Goal: Information Seeking & Learning: Learn about a topic

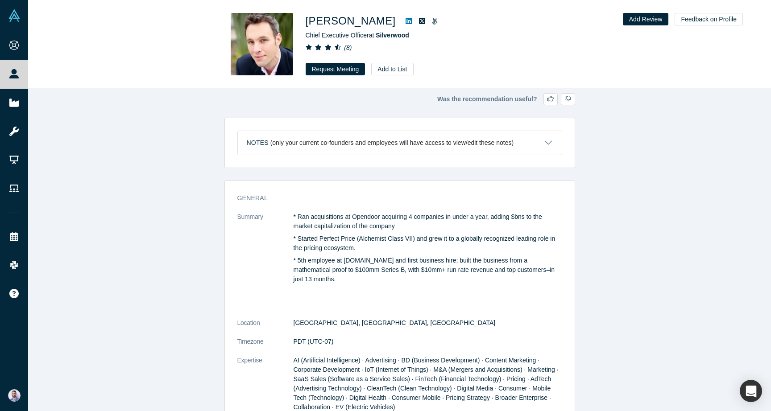
scroll to position [108, 0]
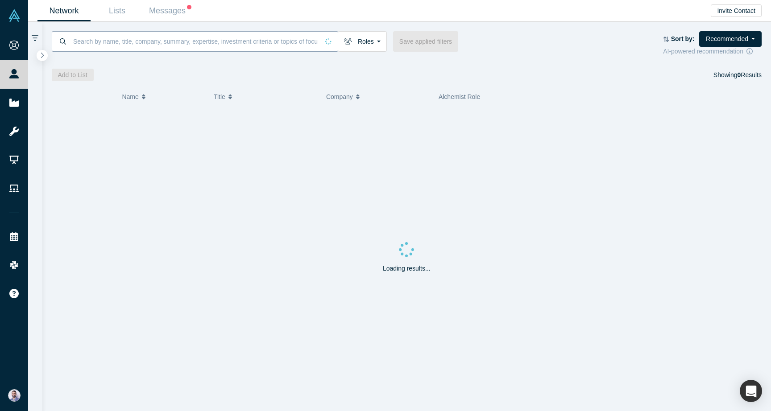
click at [103, 46] on input at bounding box center [195, 41] width 247 height 21
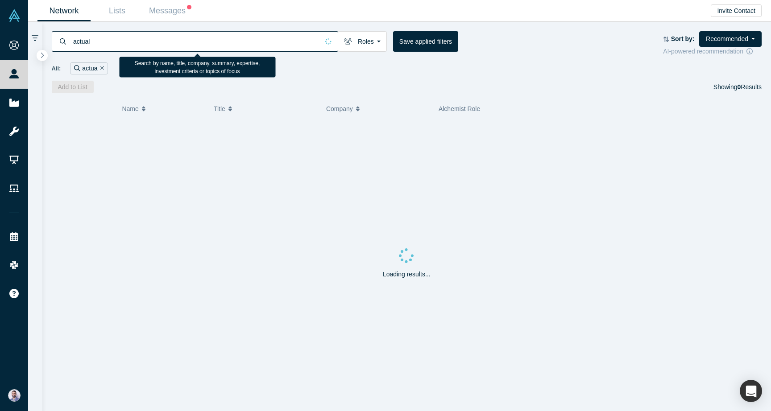
type input "actual"
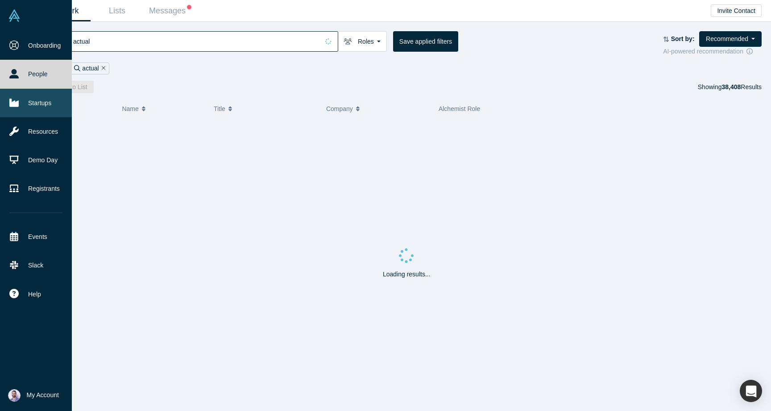
click at [27, 113] on link "Startups" at bounding box center [36, 103] width 72 height 29
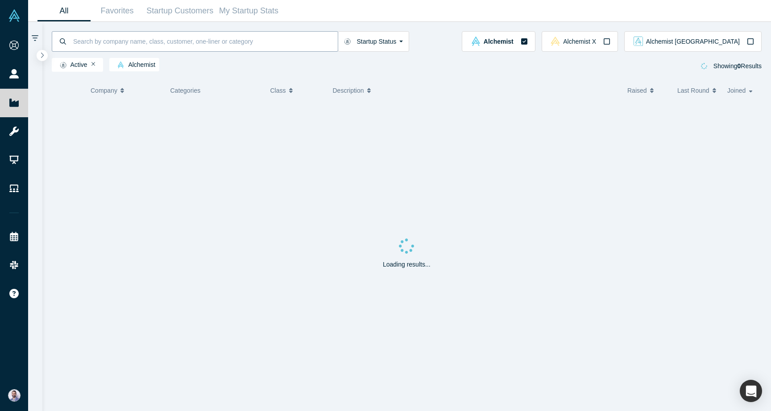
click at [171, 43] on input at bounding box center [204, 41] width 265 height 21
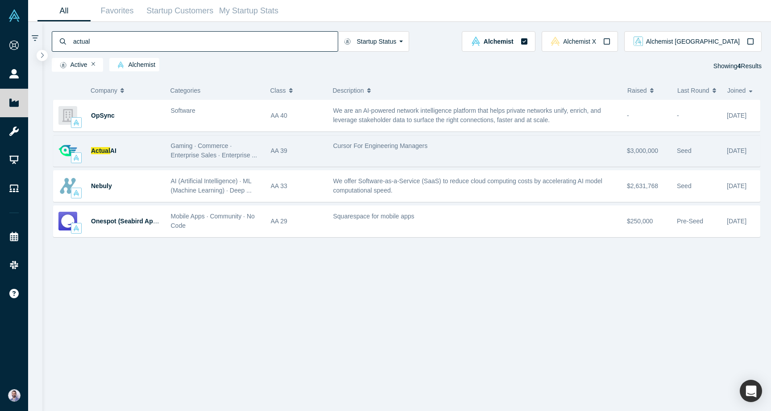
click at [124, 146] on div "Actual AI" at bounding box center [126, 151] width 70 height 31
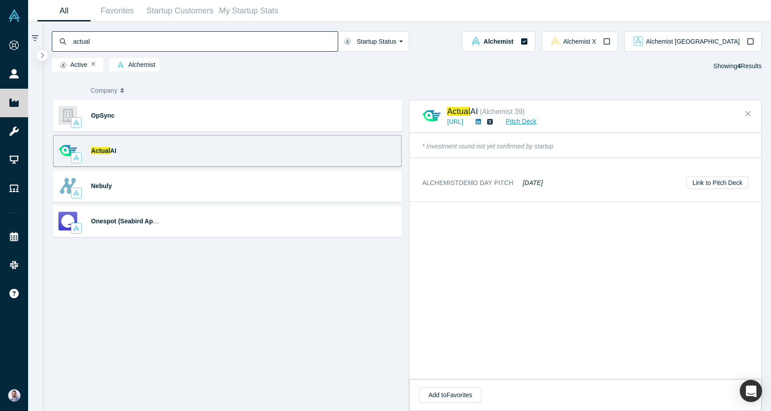
scroll to position [642, 0]
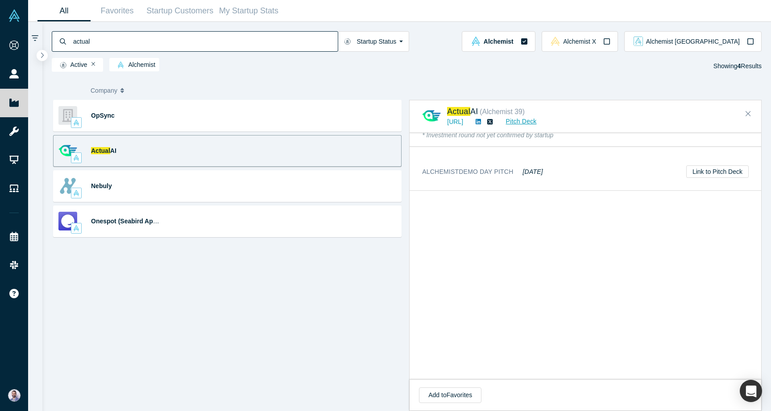
click at [181, 40] on input "actual" at bounding box center [204, 41] width 265 height 21
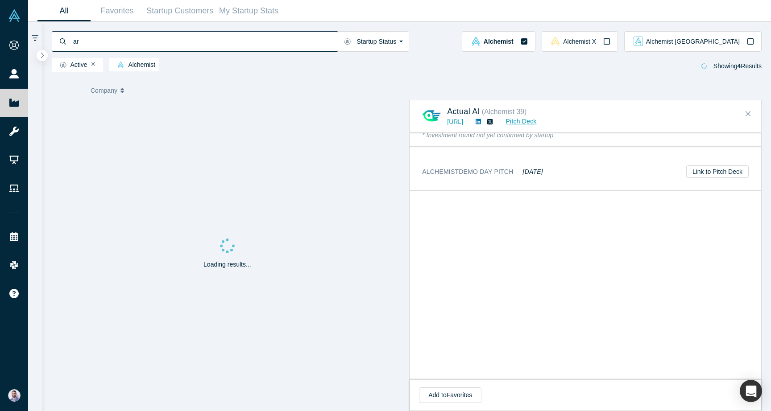
type input "ar"
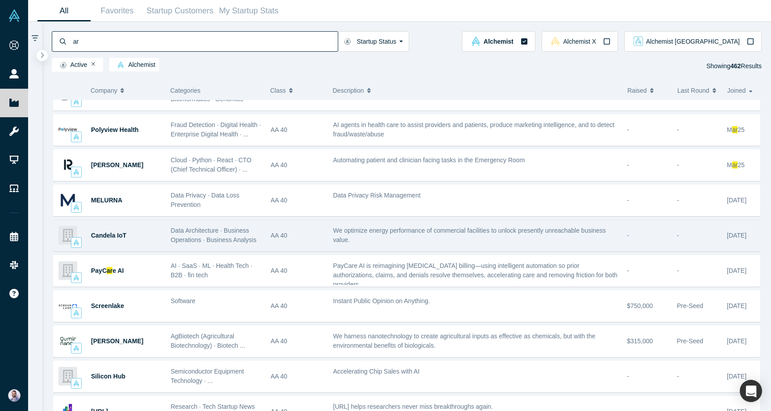
scroll to position [761, 0]
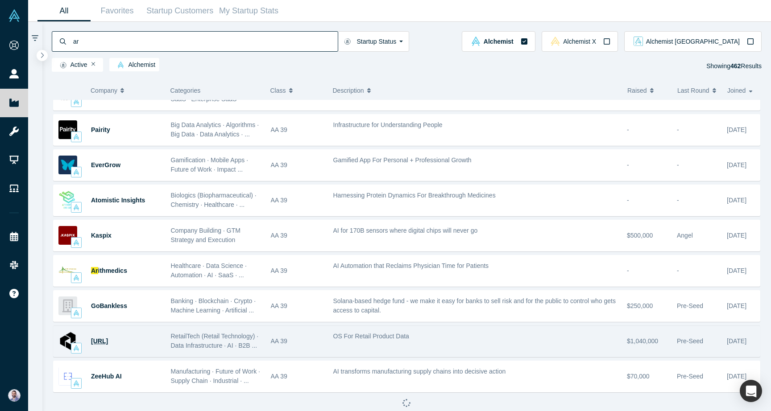
click at [108, 342] on span "[URL]" at bounding box center [99, 341] width 17 height 7
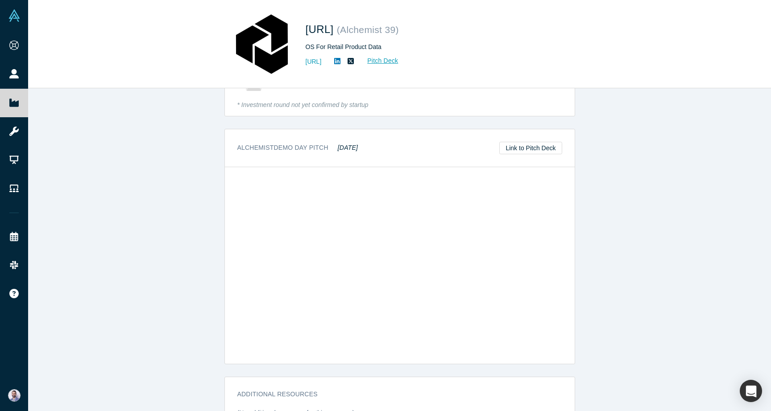
scroll to position [829, 0]
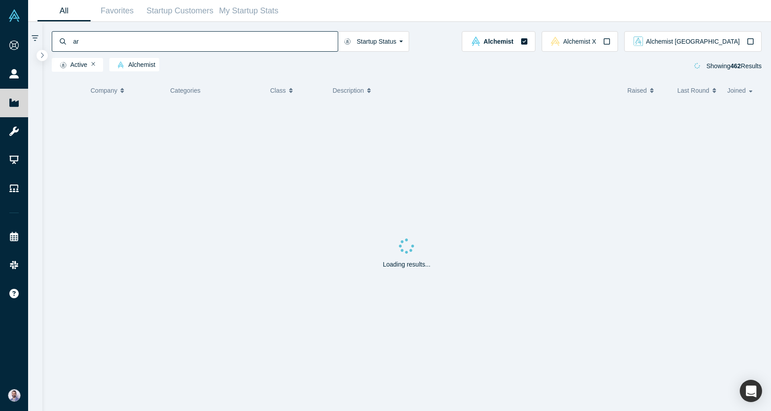
click at [123, 39] on input "ar" at bounding box center [204, 41] width 265 height 21
type input "actual"
